Goal: Navigation & Orientation: Understand site structure

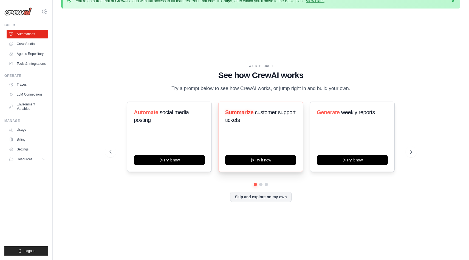
scroll to position [16, 0]
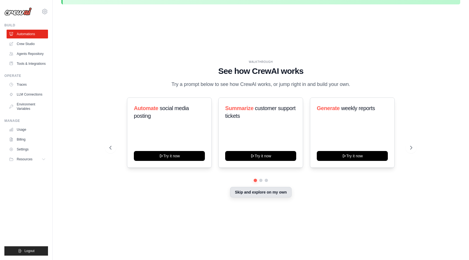
click at [253, 189] on button "Skip and explore on my own" at bounding box center [260, 192] width 61 height 10
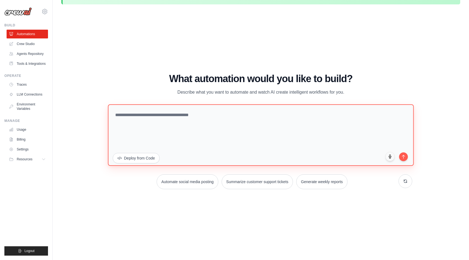
click at [182, 118] on textarea at bounding box center [261, 134] width 306 height 61
type textarea "*"
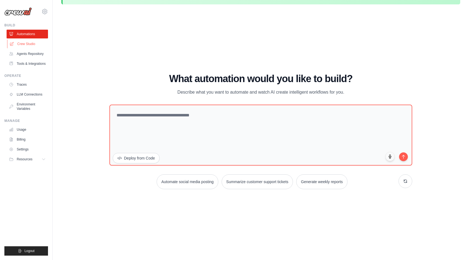
click at [27, 46] on link "Crew Studio" at bounding box center [27, 44] width 41 height 9
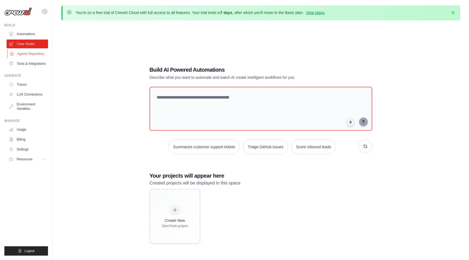
click at [32, 52] on link "Agents Repository" at bounding box center [27, 53] width 41 height 9
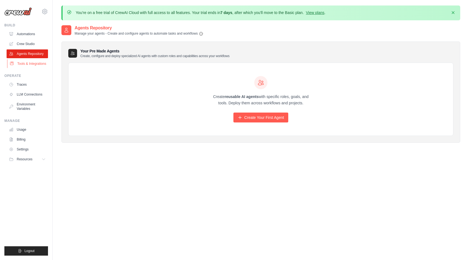
click at [34, 65] on link "Tools & Integrations" at bounding box center [27, 63] width 41 height 9
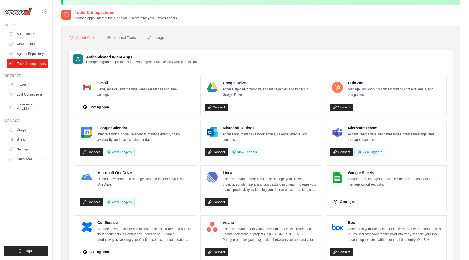
scroll to position [16, 0]
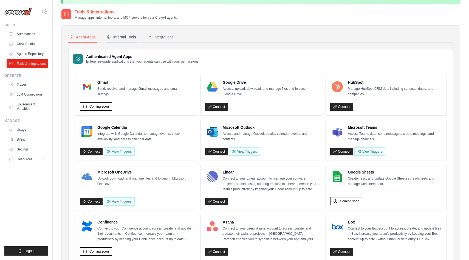
click at [122, 37] on div "Internal Tools" at bounding box center [121, 36] width 29 height 5
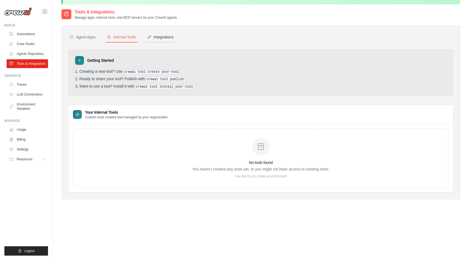
click at [157, 36] on div "Integrations" at bounding box center [160, 36] width 27 height 5
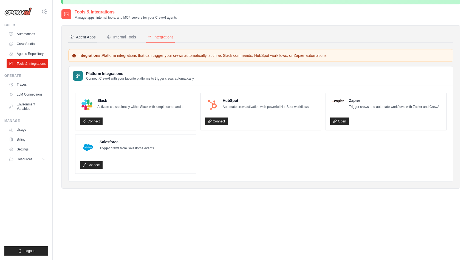
click at [83, 42] on button "Agent Apps" at bounding box center [82, 37] width 29 height 10
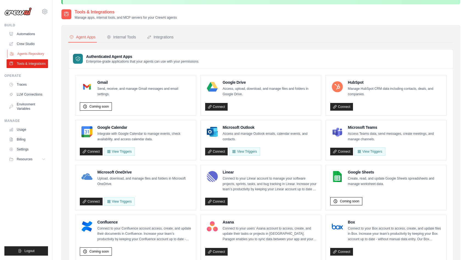
click at [30, 54] on link "Agents Repository" at bounding box center [27, 53] width 41 height 9
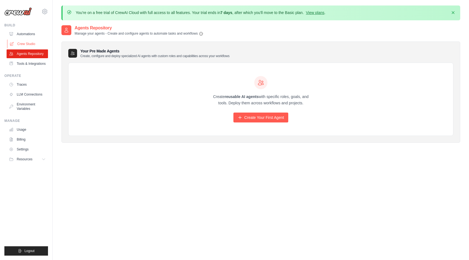
click at [26, 44] on link "Crew Studio" at bounding box center [27, 44] width 41 height 9
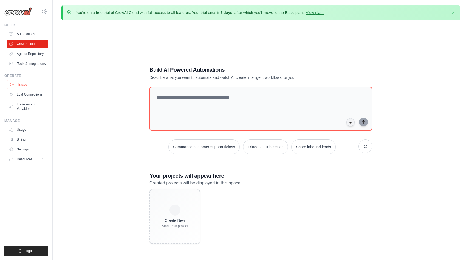
click at [21, 85] on link "Traces" at bounding box center [27, 84] width 41 height 9
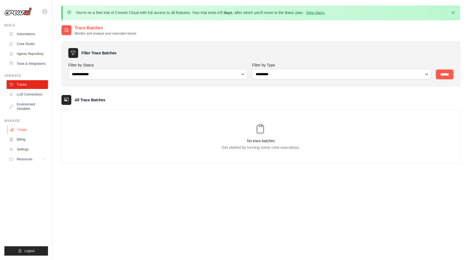
click at [21, 131] on link "Usage" at bounding box center [27, 129] width 41 height 9
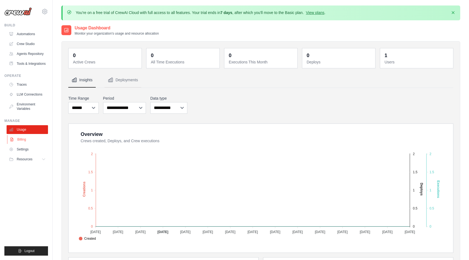
click at [21, 139] on link "Billing" at bounding box center [27, 139] width 41 height 9
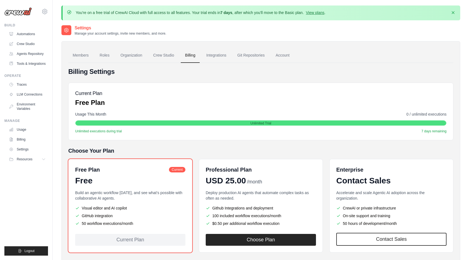
scroll to position [30, 0]
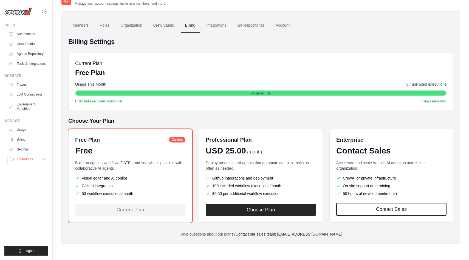
click at [26, 159] on span "Resources" at bounding box center [25, 159] width 16 height 4
click at [25, 195] on span "Video Tutorials" at bounding box center [30, 195] width 22 height 4
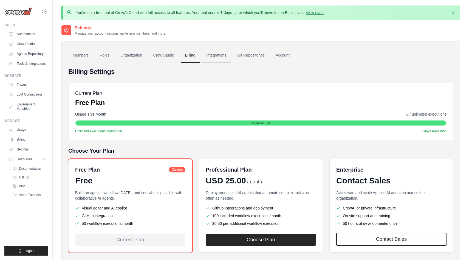
click at [219, 56] on link "Integrations" at bounding box center [216, 55] width 29 height 15
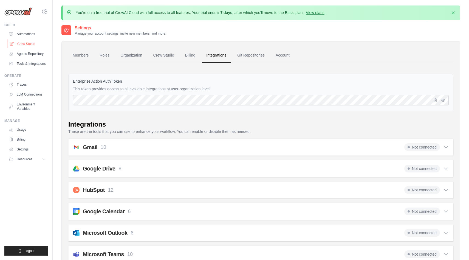
click at [26, 43] on link "Crew Studio" at bounding box center [27, 44] width 41 height 9
